Goal: Use online tool/utility: Utilize a website feature to perform a specific function

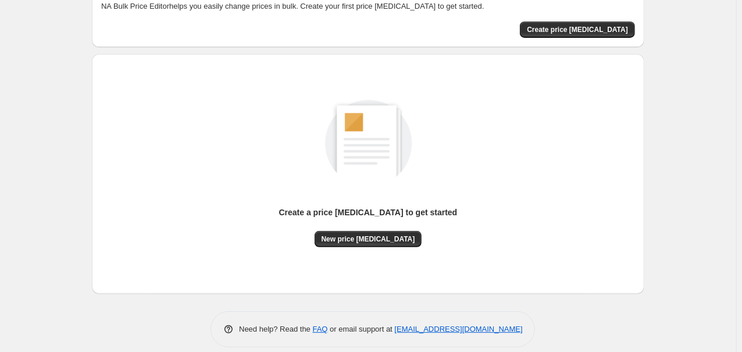
scroll to position [84, 0]
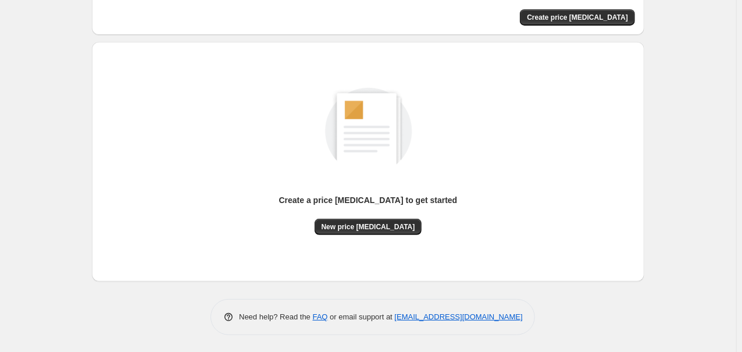
click at [380, 210] on div "Create a price [MEDICAL_DATA] to get started" at bounding box center [368, 206] width 178 height 24
click at [374, 230] on span "New price [MEDICAL_DATA]" at bounding box center [368, 226] width 94 height 9
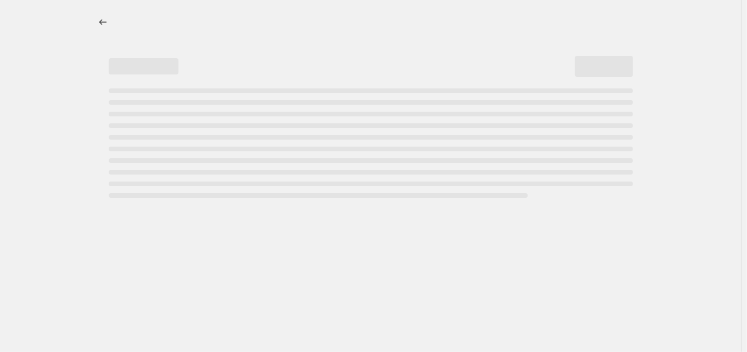
select select "percentage"
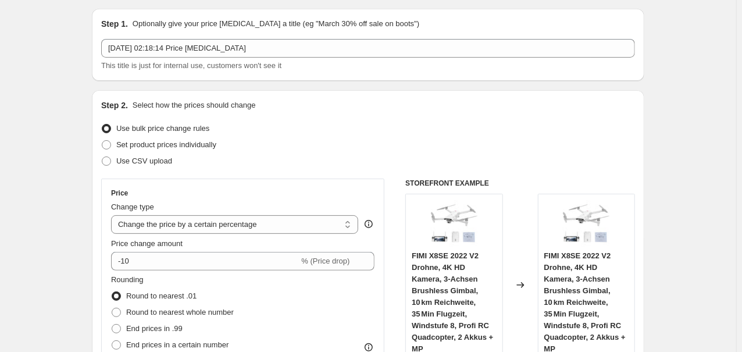
scroll to position [62, 0]
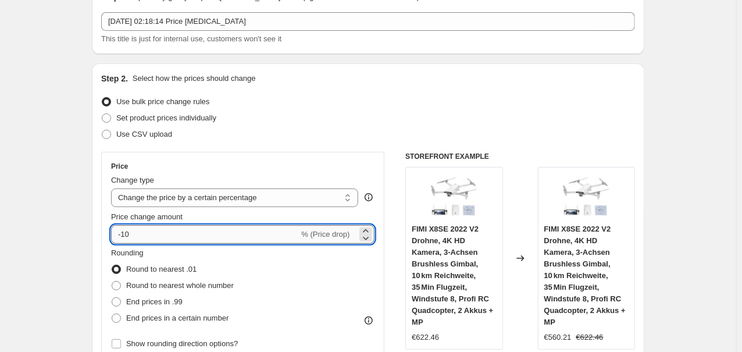
click at [164, 226] on input "-10" at bounding box center [205, 234] width 188 height 19
type input "-1"
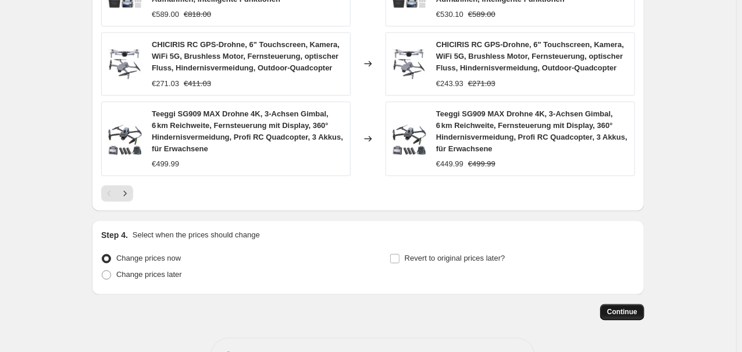
scroll to position [913, 0]
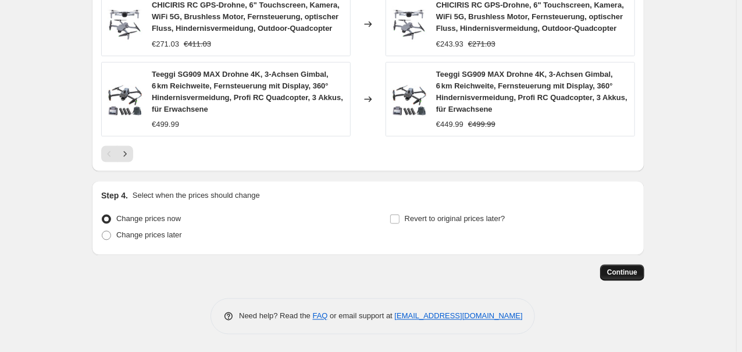
type input "-35"
click at [624, 271] on span "Continue" at bounding box center [622, 272] width 30 height 9
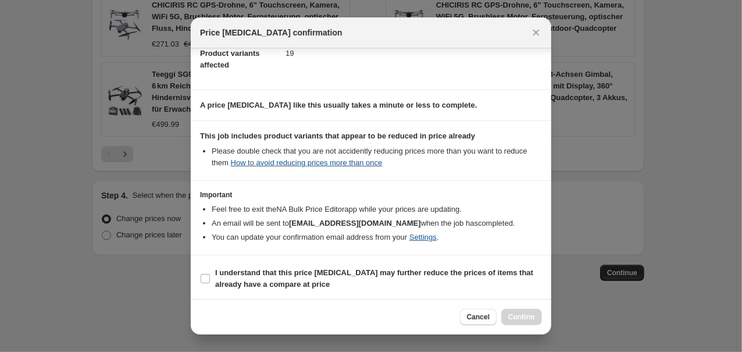
scroll to position [139, 0]
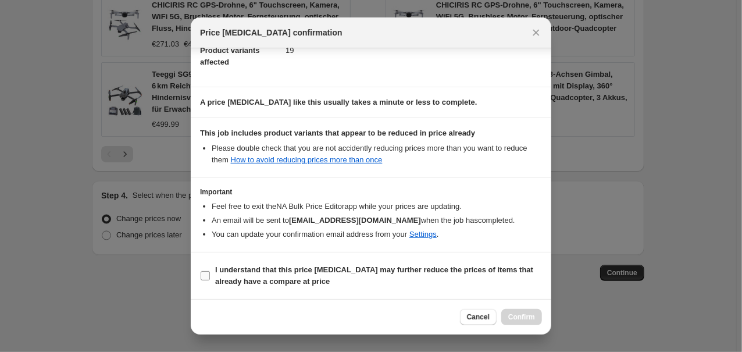
click at [311, 278] on span "I understand that this price [MEDICAL_DATA] may further reduce the prices of it…" at bounding box center [378, 275] width 327 height 23
click at [210, 278] on input "I understand that this price [MEDICAL_DATA] may further reduce the prices of it…" at bounding box center [205, 275] width 9 height 9
checkbox input "true"
click at [534, 321] on span "Confirm" at bounding box center [521, 316] width 27 height 9
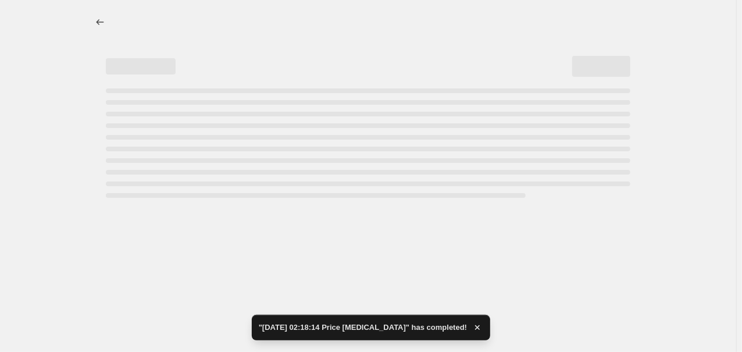
select select "percentage"
